Goal: Navigation & Orientation: Find specific page/section

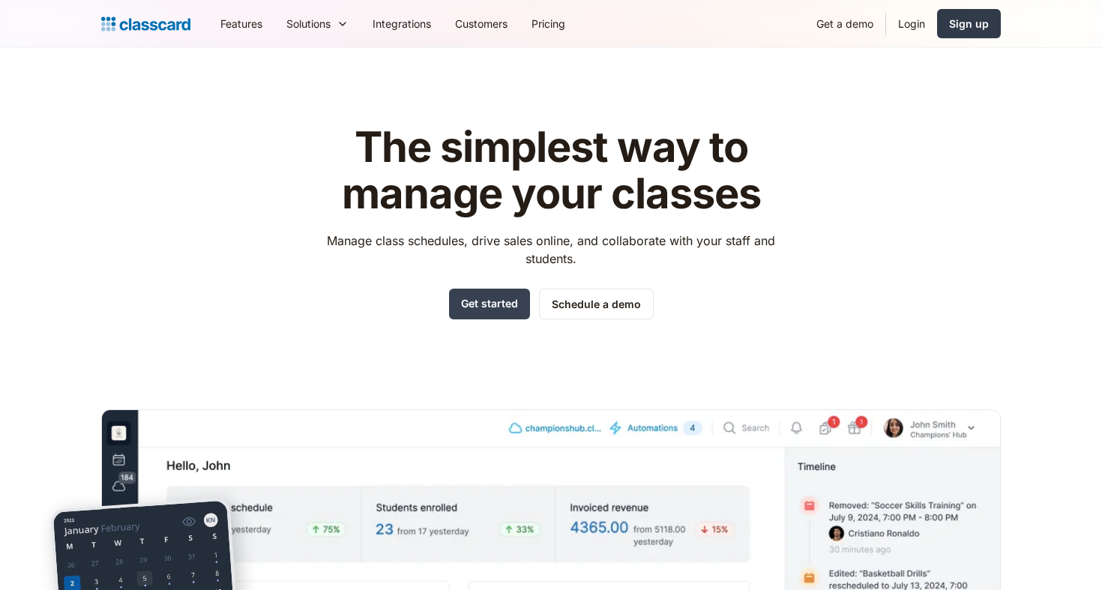
click at [969, 28] on div "Sign up" at bounding box center [969, 24] width 40 height 16
click at [899, 28] on link "Login" at bounding box center [911, 24] width 51 height 34
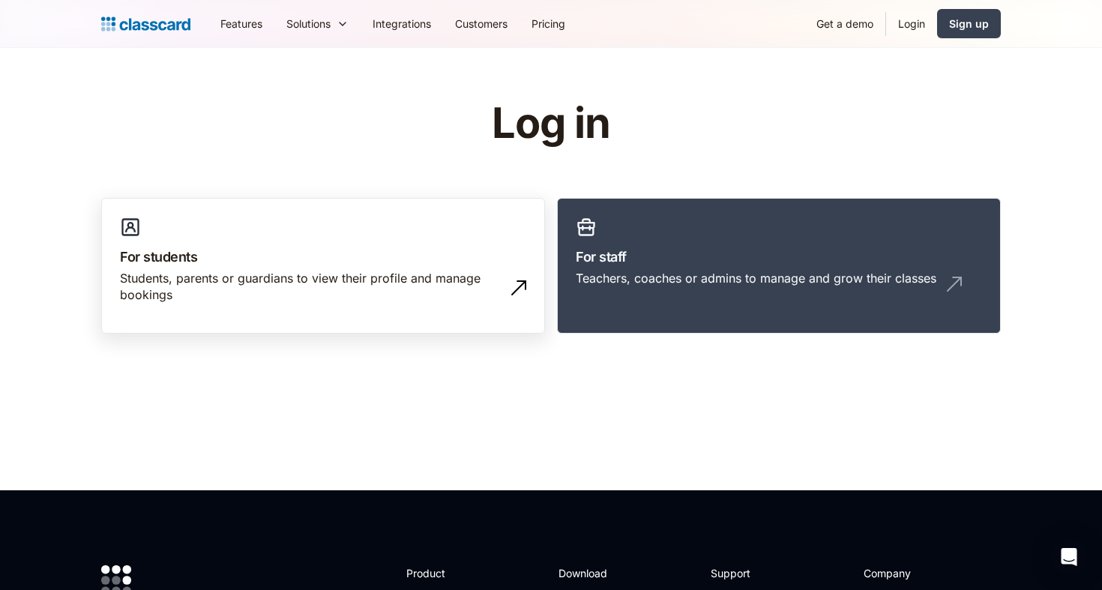
click at [462, 275] on div "Students, parents or guardians to view their profile and manage bookings" at bounding box center [308, 287] width 376 height 34
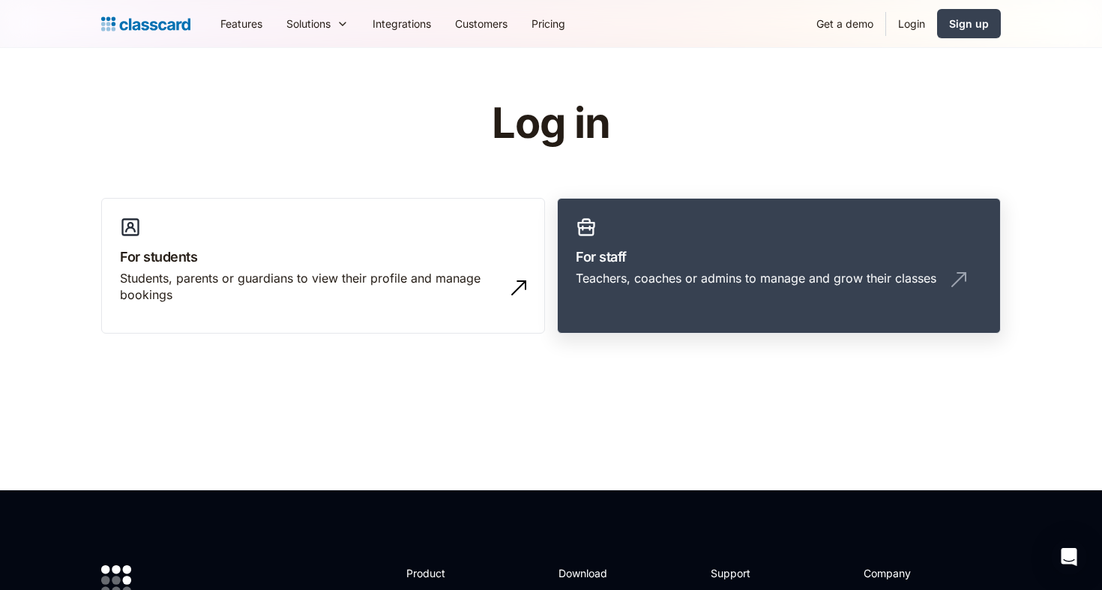
click at [786, 277] on div "Teachers, coaches or admins to manage and grow their classes" at bounding box center [756, 278] width 361 height 16
click at [794, 282] on div "Teachers, coaches or admins to manage and grow their classes" at bounding box center [756, 278] width 361 height 16
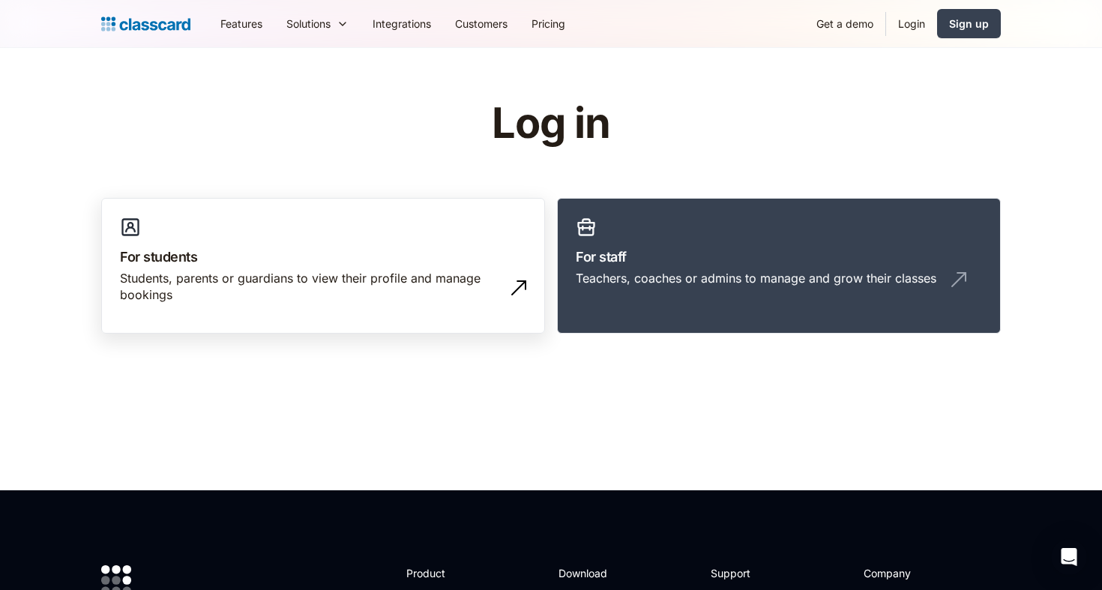
click at [157, 276] on div "Students, parents or guardians to view their profile and manage bookings" at bounding box center [308, 287] width 376 height 34
click at [326, 268] on link "For students Students, parents or guardians to view their profile and manage bo…" at bounding box center [323, 266] width 444 height 136
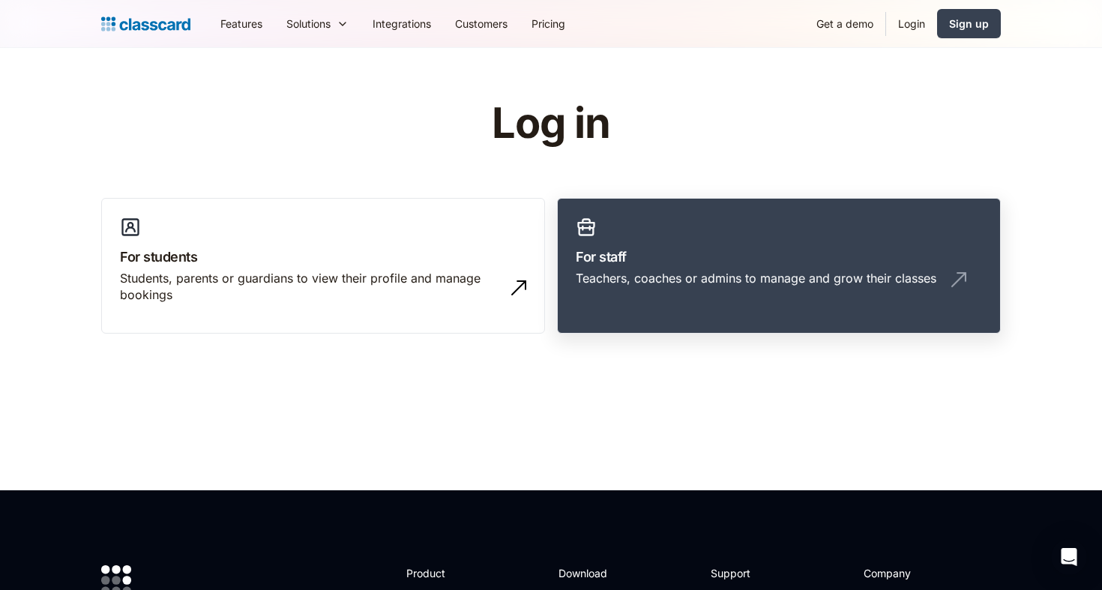
click at [726, 272] on div "Teachers, coaches or admins to manage and grow their classes" at bounding box center [756, 278] width 361 height 16
click at [157, 25] on img "home" at bounding box center [145, 23] width 89 height 21
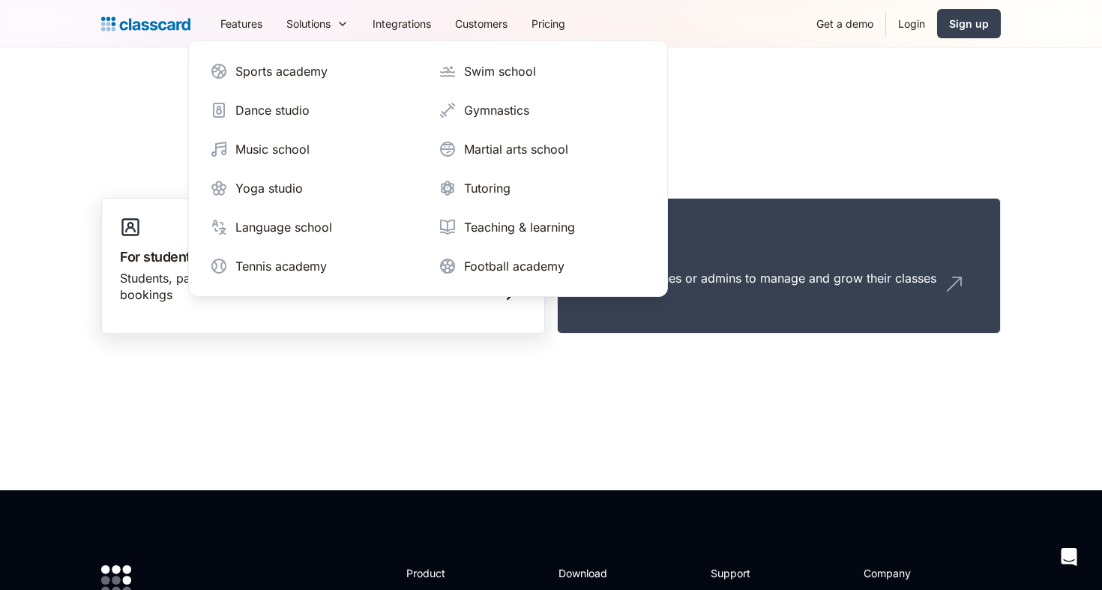
click at [332, 332] on link "For students Students, parents or guardians to view their profile and manage bo…" at bounding box center [323, 266] width 444 height 136
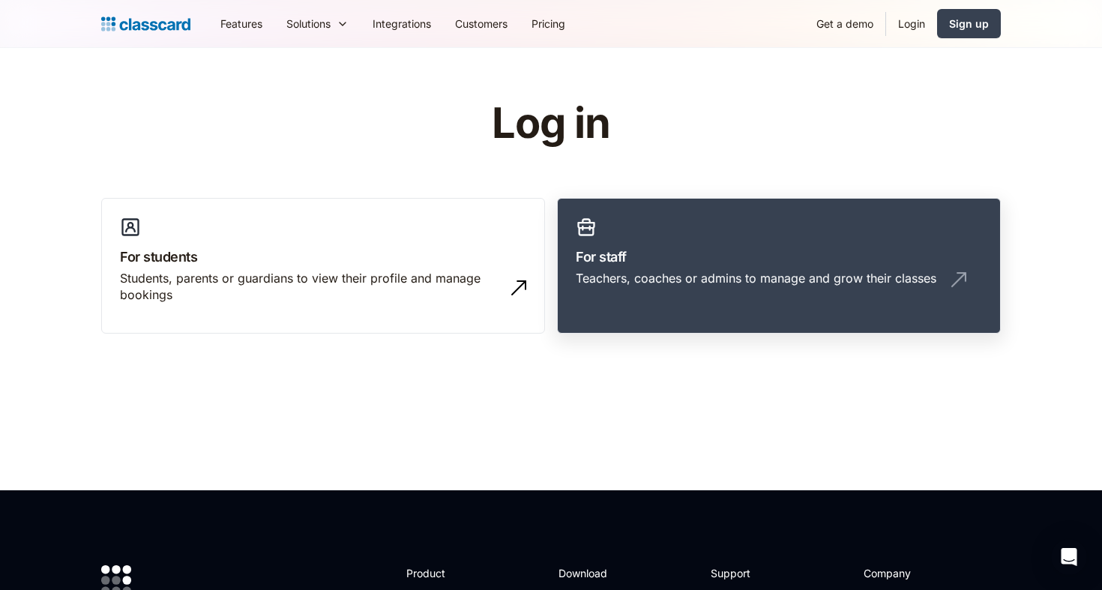
click at [700, 268] on link "For staff Teachers, coaches or admins to manage and grow their classes" at bounding box center [779, 266] width 444 height 136
click at [636, 412] on header "Log in For students Students, parents or guardians to view their profile and ma…" at bounding box center [551, 269] width 1102 height 442
